Goal: Obtain resource: Download file/media

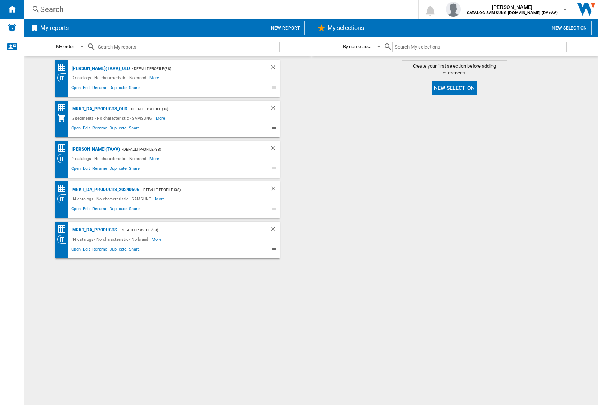
click at [83, 149] on div "[PERSON_NAME](TVAV)" at bounding box center [95, 149] width 50 height 9
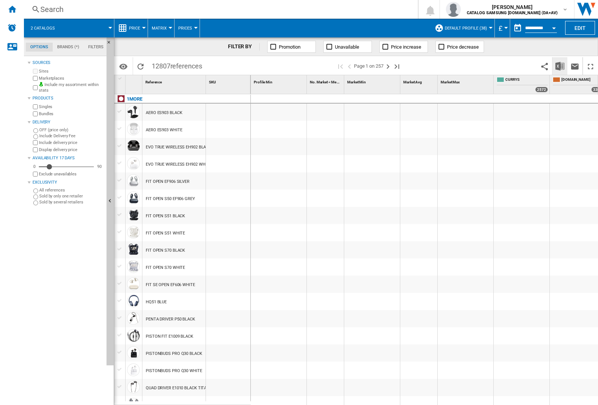
click at [560, 66] on img "Download in Excel" at bounding box center [559, 66] width 9 height 9
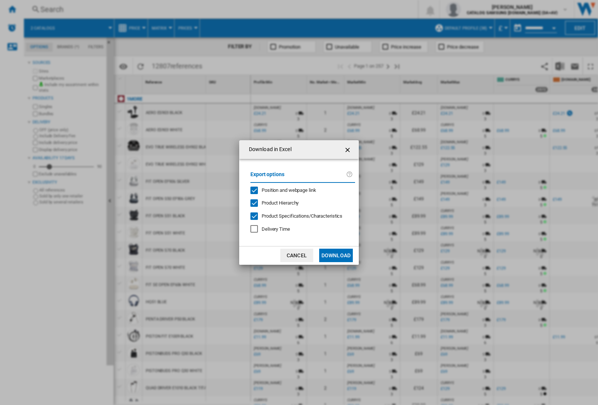
click at [300, 190] on span "Position and webpage link" at bounding box center [289, 190] width 55 height 6
click at [336, 255] on button "Download" at bounding box center [336, 255] width 34 height 13
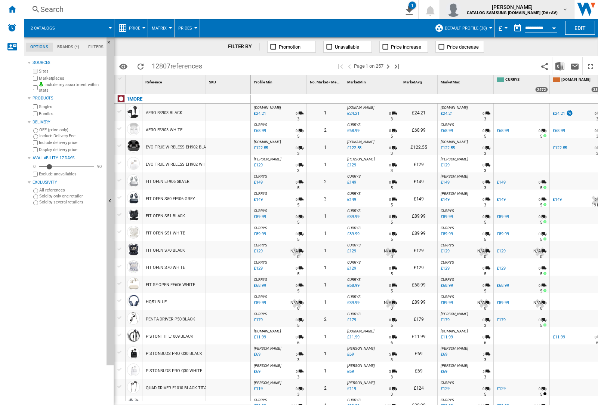
click at [461, 9] on img "button" at bounding box center [453, 9] width 15 height 15
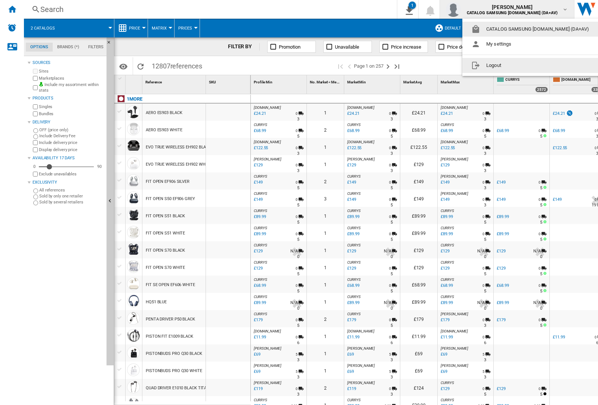
click at [520, 65] on button "Logout" at bounding box center [531, 65] width 139 height 15
